Goal: Information Seeking & Learning: Learn about a topic

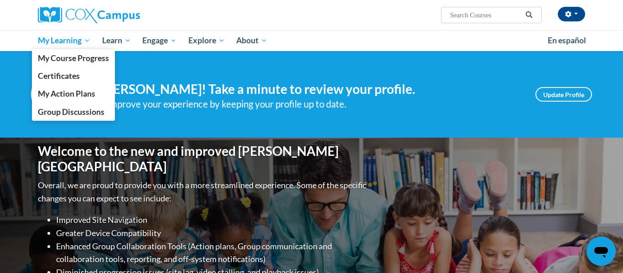
click at [54, 42] on span "My Learning" at bounding box center [64, 40] width 52 height 11
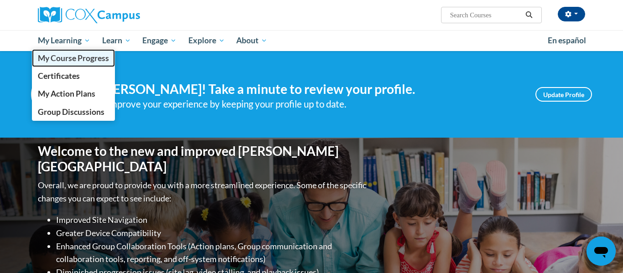
click at [57, 63] on span "My Course Progress" at bounding box center [73, 58] width 71 height 10
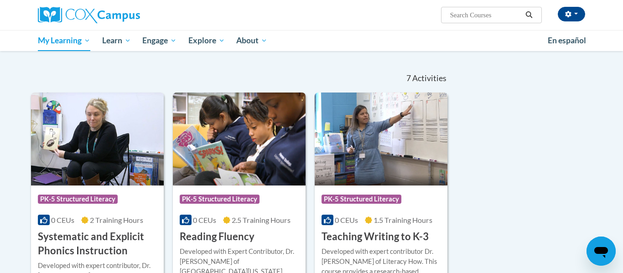
scroll to position [78, 0]
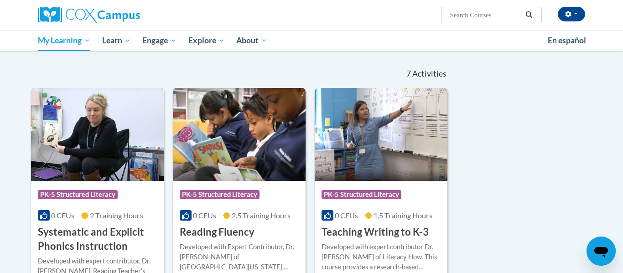
click at [92, 155] on img at bounding box center [97, 134] width 133 height 93
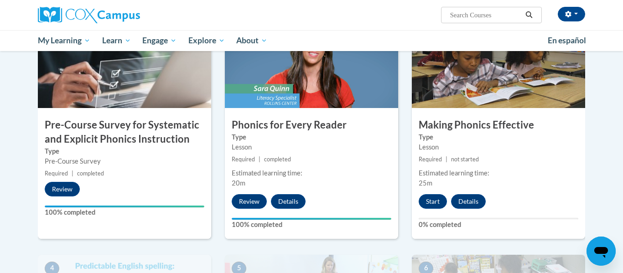
scroll to position [222, 0]
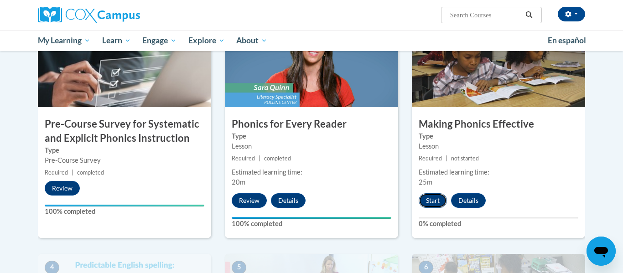
click at [430, 201] on button "Start" at bounding box center [433, 200] width 28 height 15
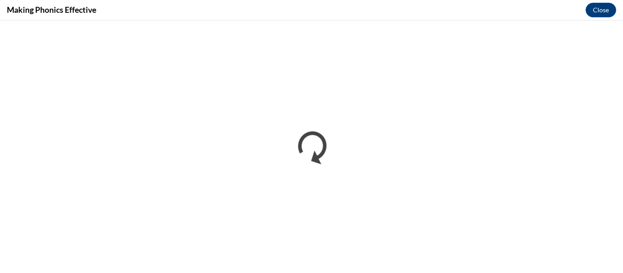
scroll to position [0, 0]
